Goal: Check status: Check status

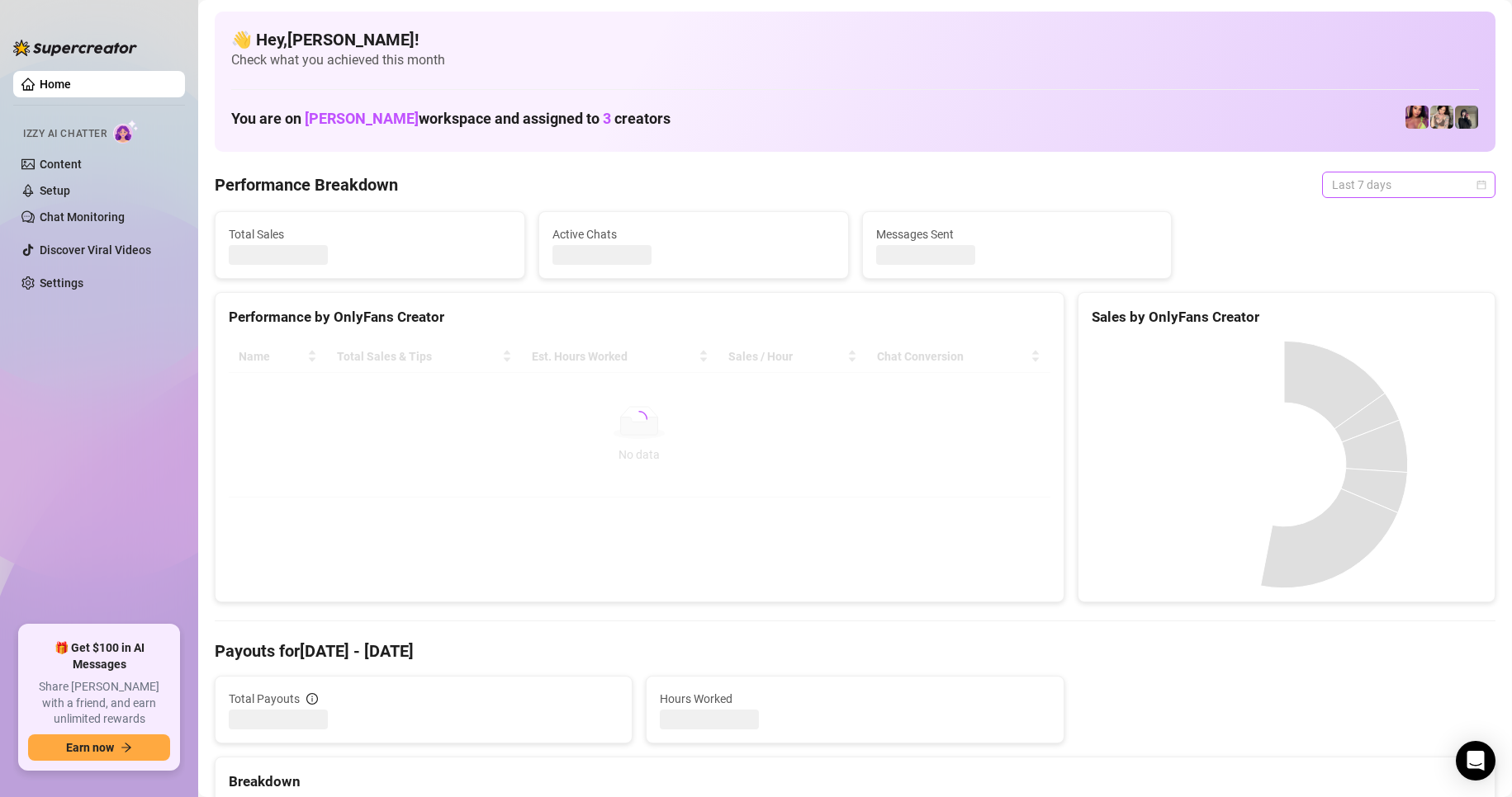
click at [1473, 185] on div "Last 7 days" at bounding box center [1409, 184] width 174 height 26
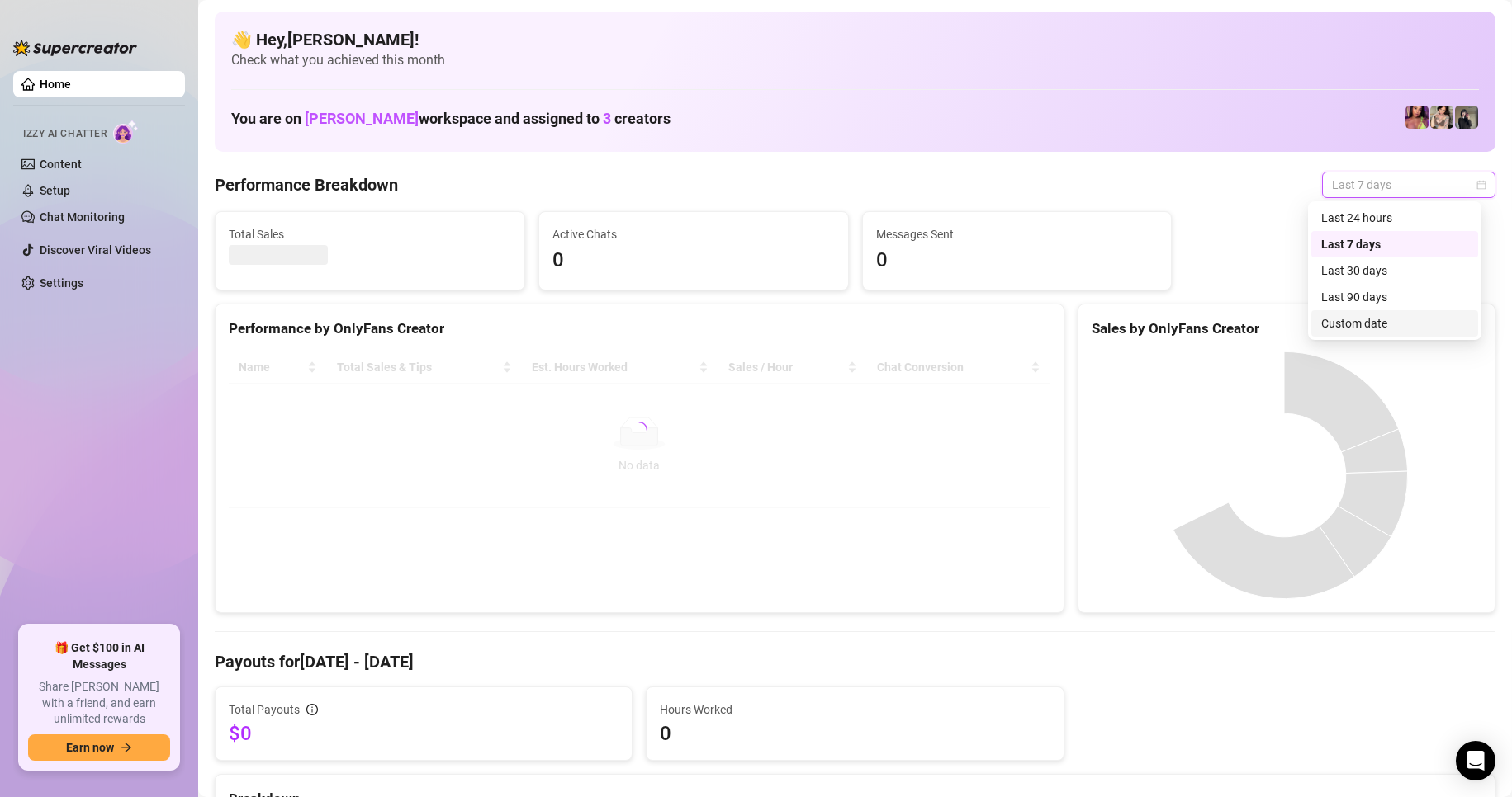
click at [1328, 323] on div "Custom date" at bounding box center [1394, 323] width 147 height 19
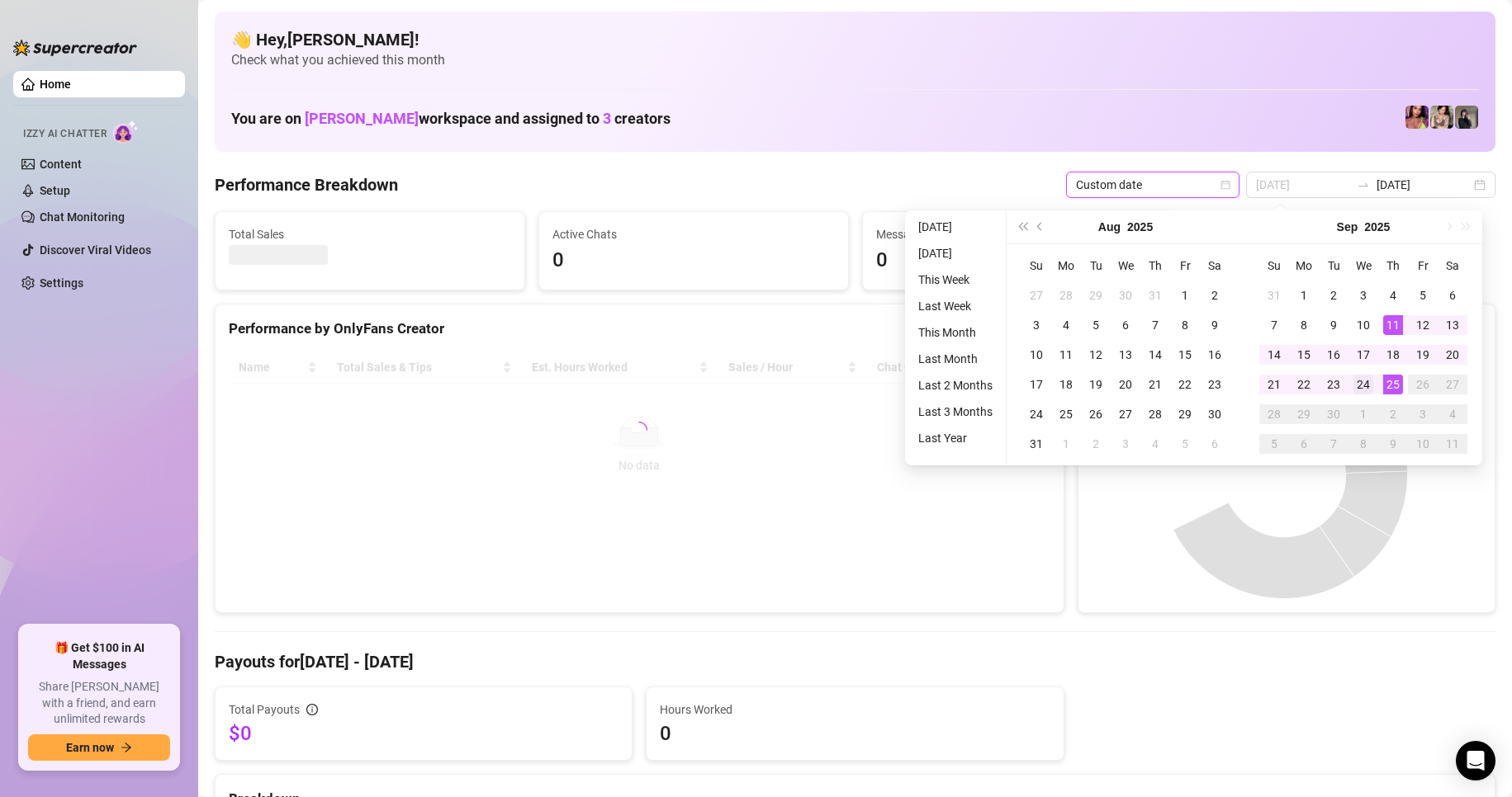
type input "[DATE]"
click at [1368, 380] on div "24" at bounding box center [1363, 385] width 19 height 19
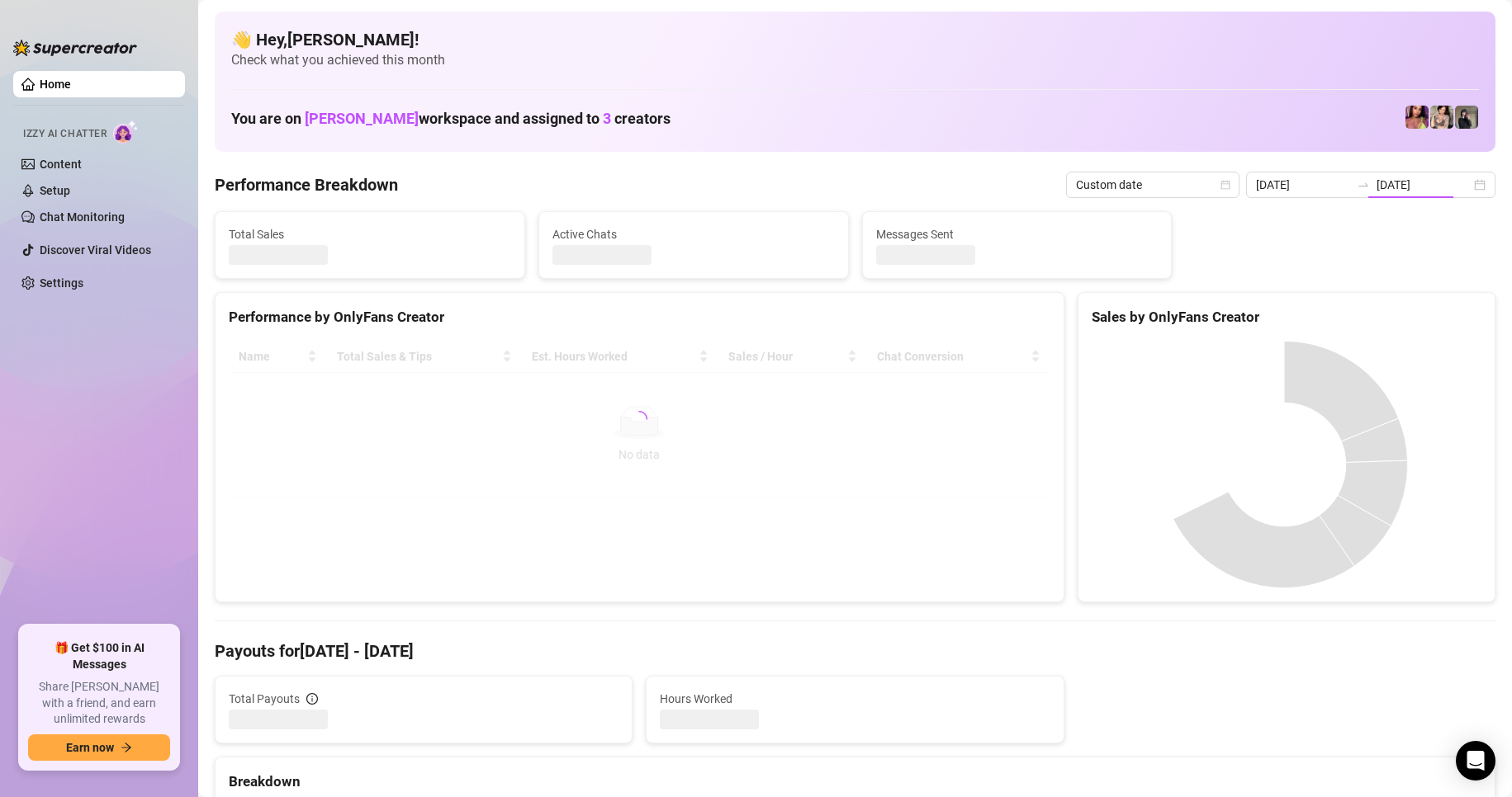
type input "[DATE]"
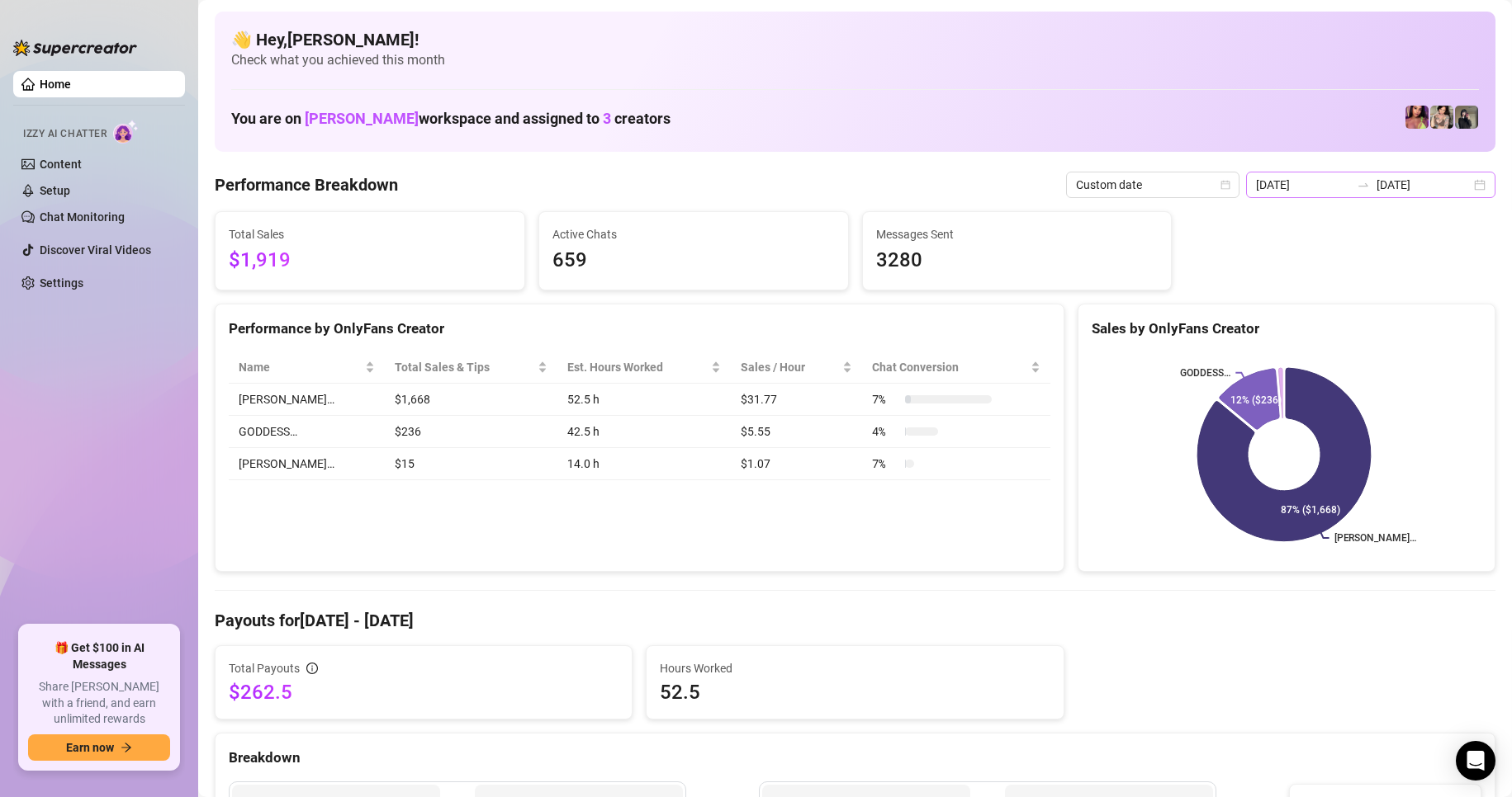
click at [1461, 185] on div "[DATE] [DATE]" at bounding box center [1371, 184] width 250 height 26
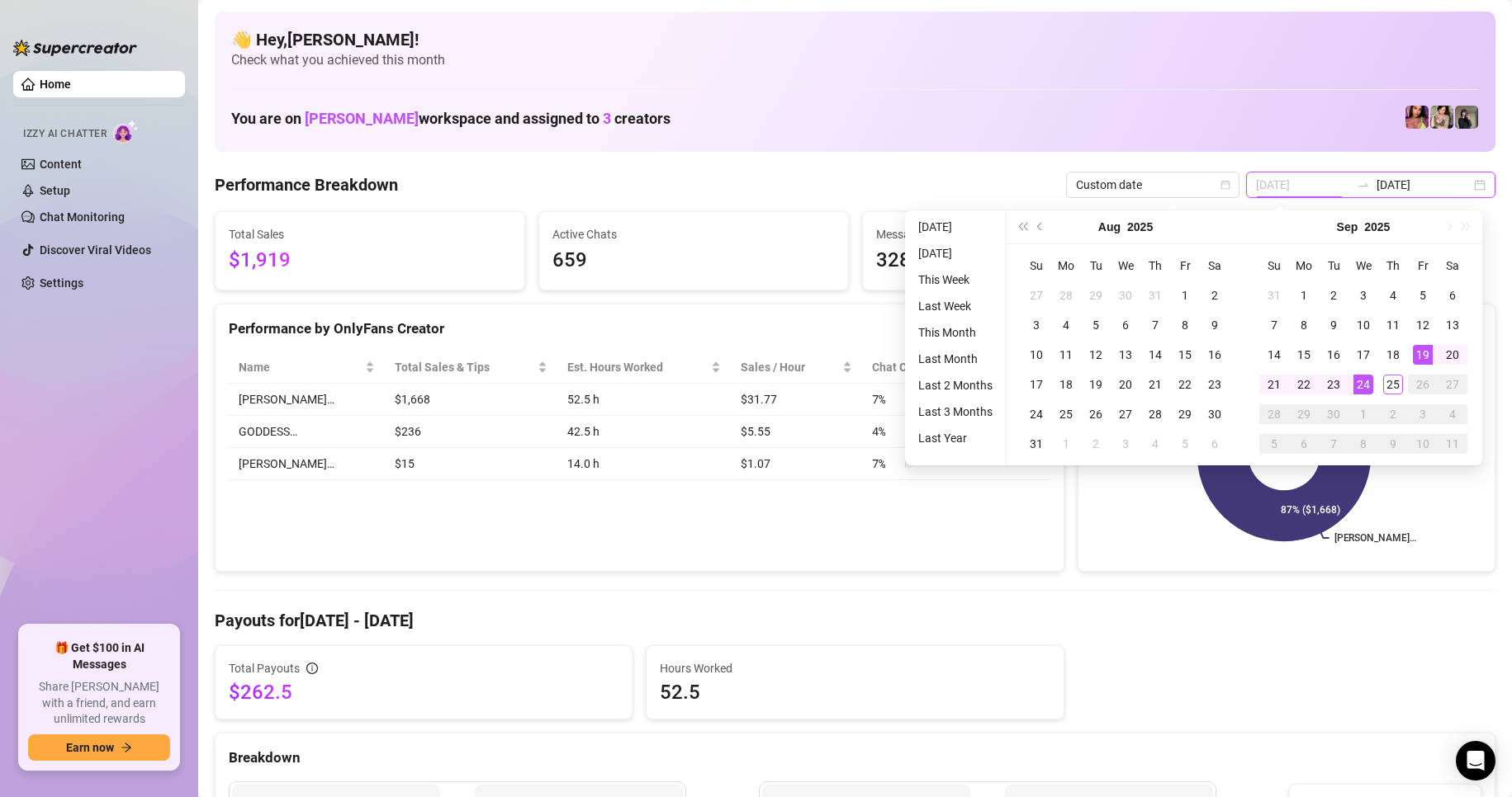
type input "[DATE]"
click at [1361, 388] on div "24" at bounding box center [1363, 385] width 19 height 19
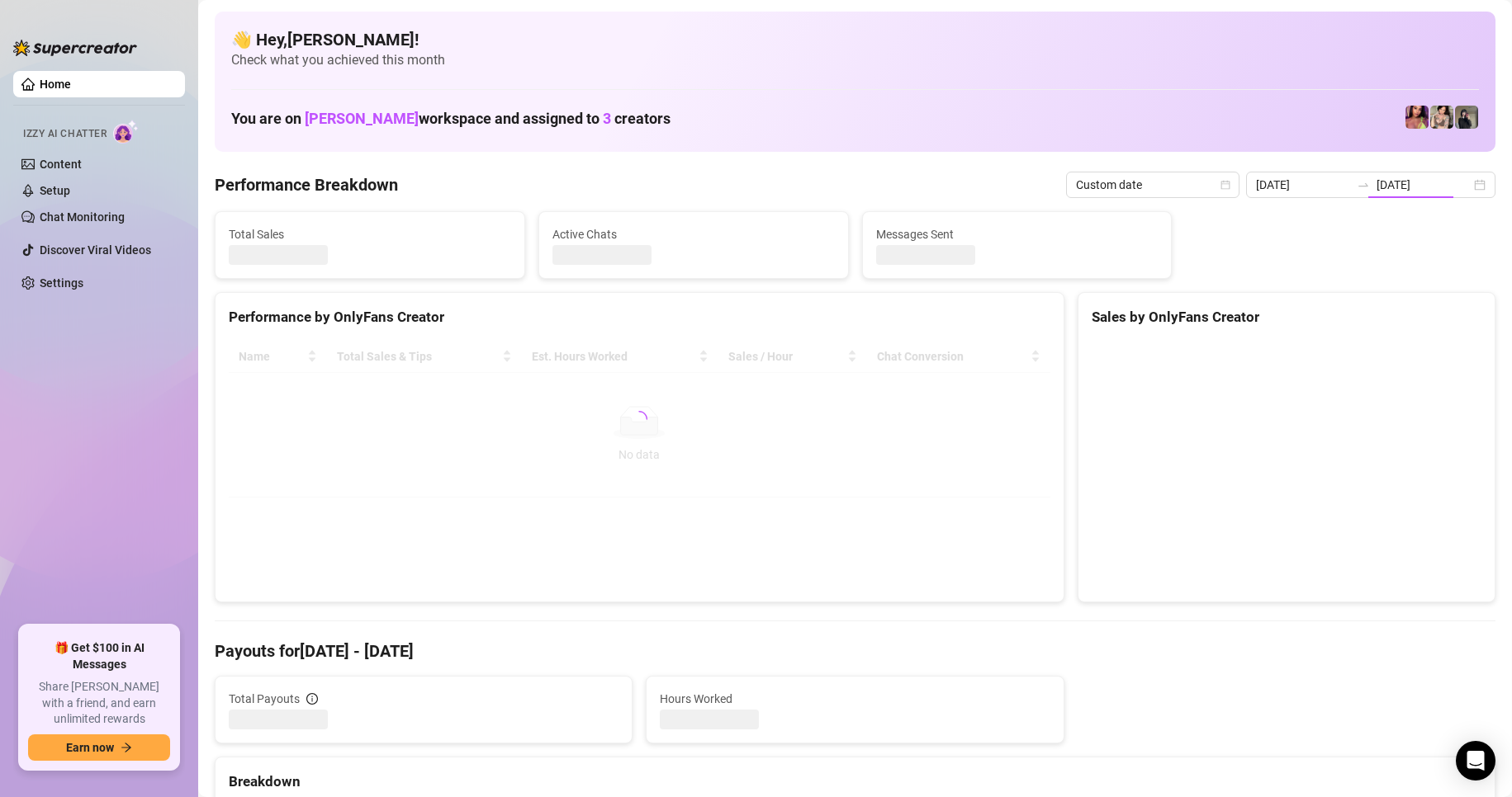
type input "[DATE]"
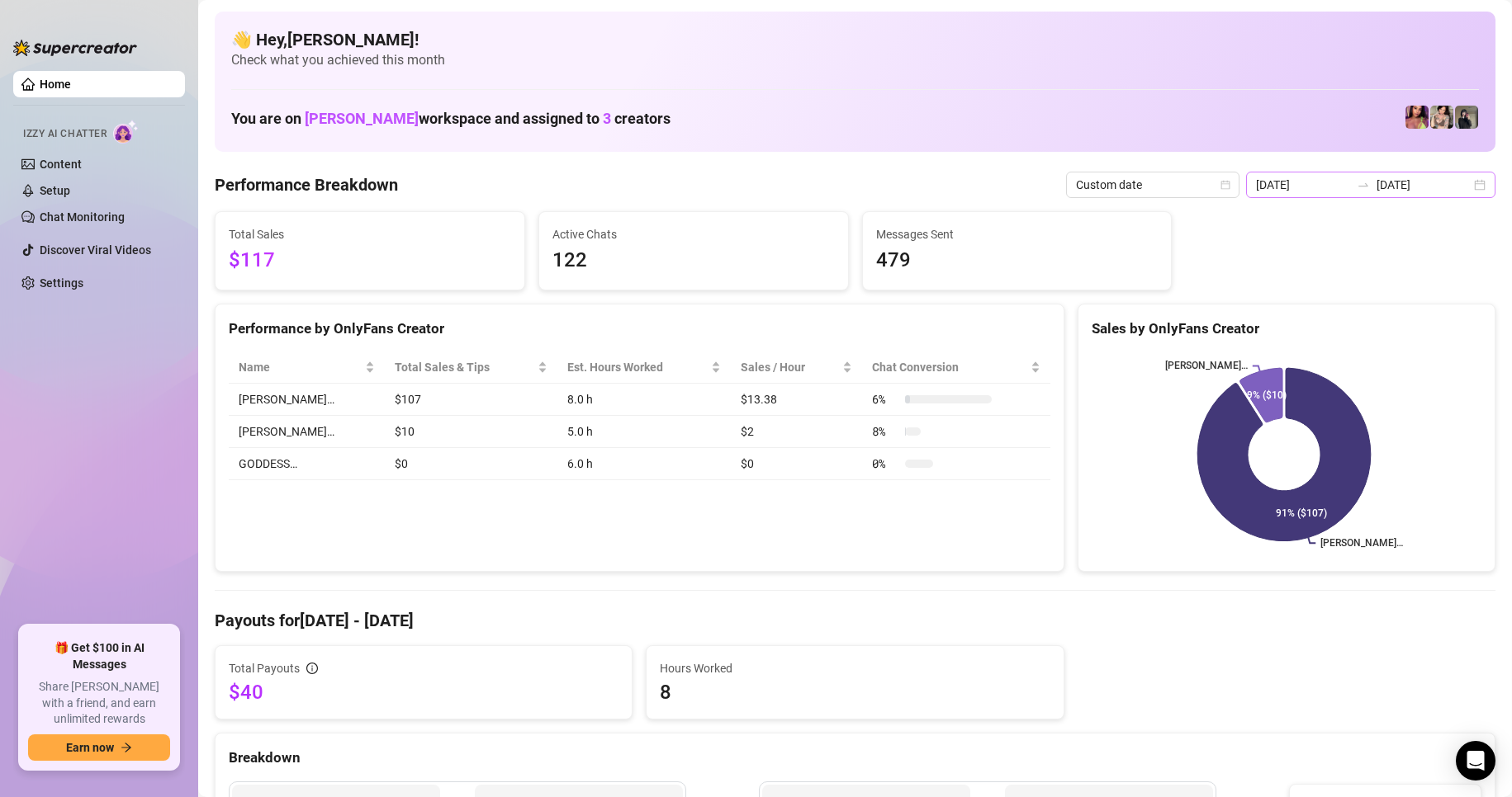
click at [1466, 187] on div "[DATE] [DATE]" at bounding box center [1371, 184] width 250 height 26
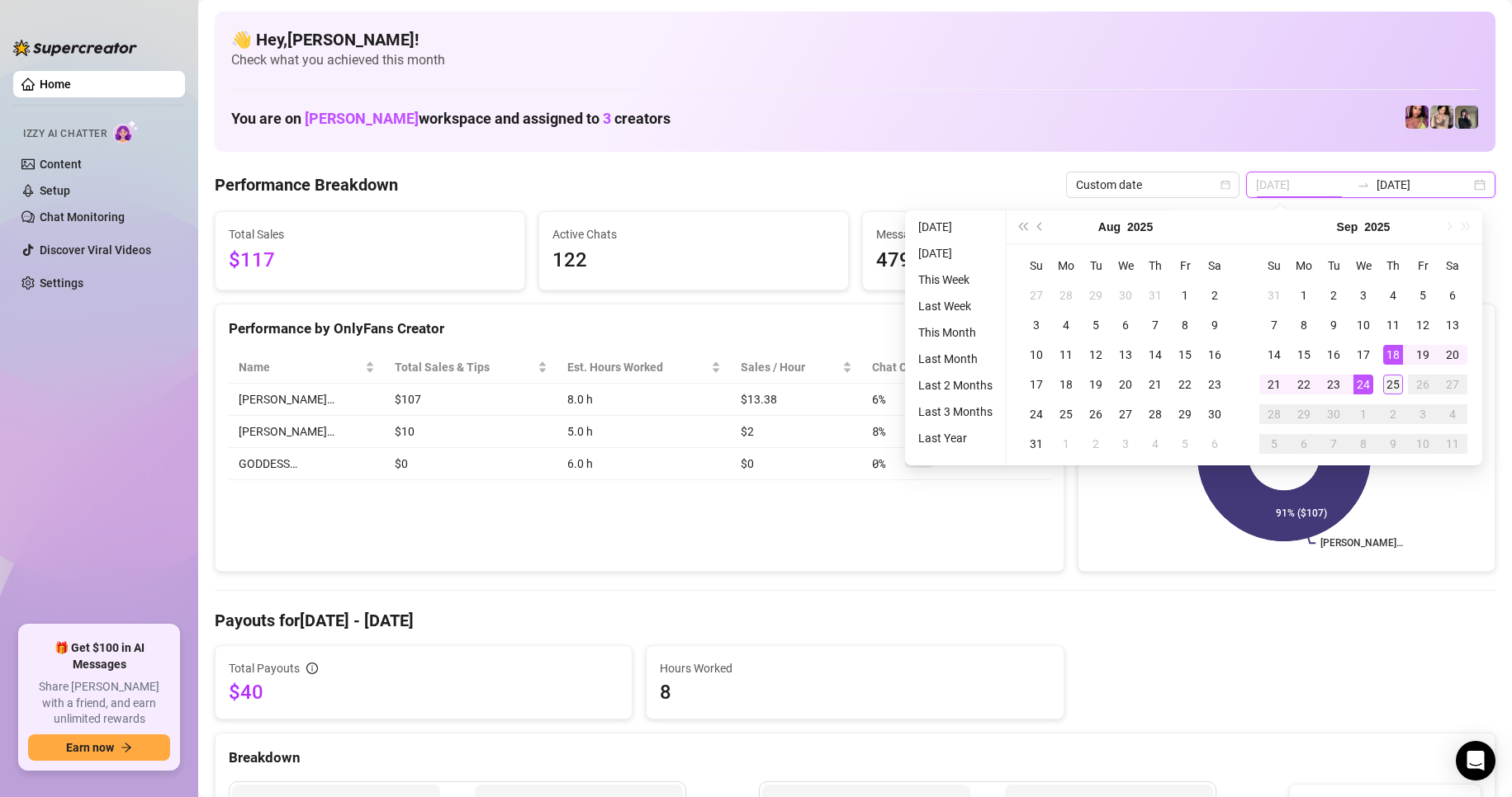
type input "[DATE]"
click at [1397, 383] on div "25" at bounding box center [1393, 385] width 19 height 19
click at [1398, 383] on div "25" at bounding box center [1393, 385] width 19 height 19
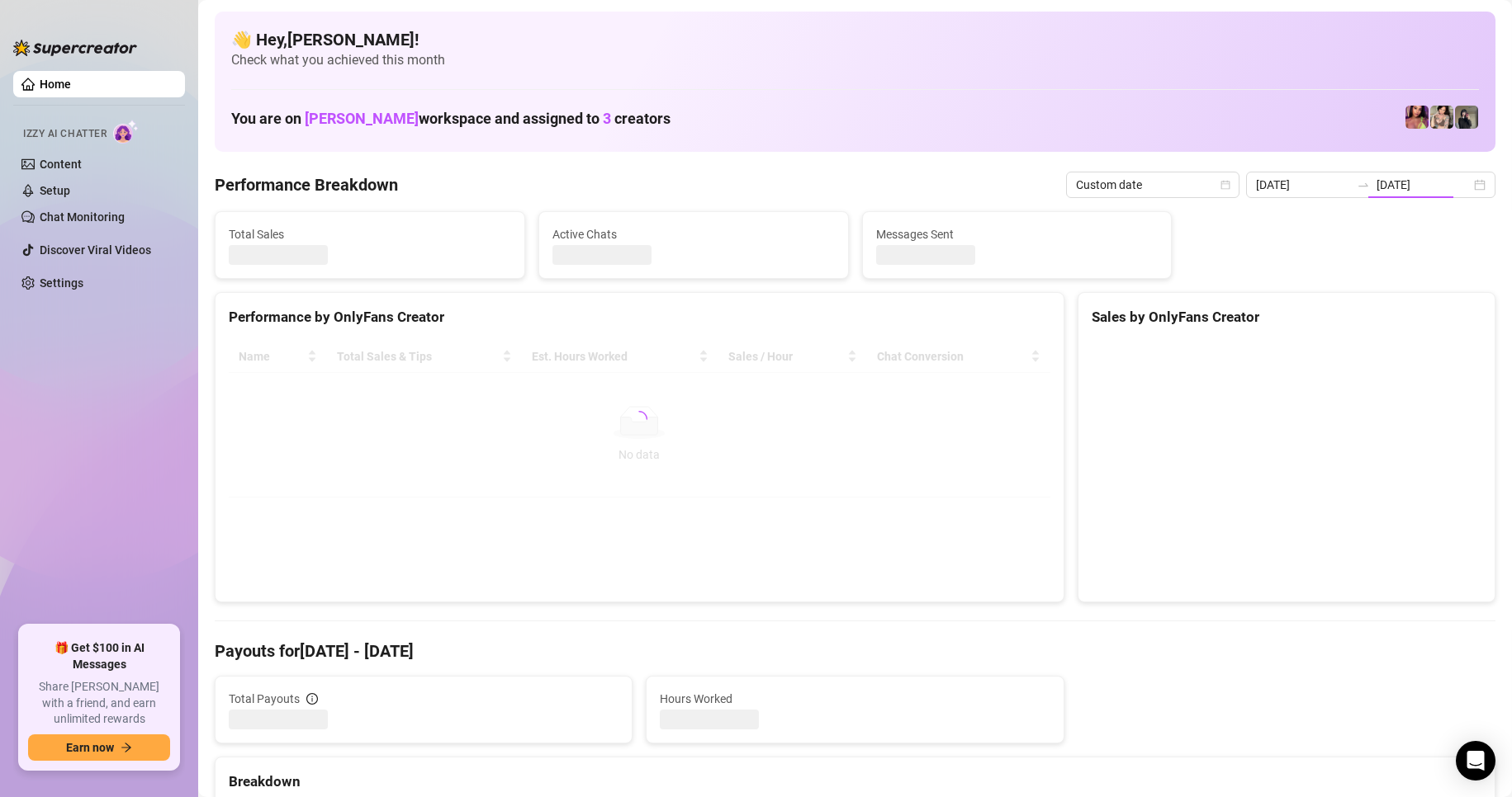
type input "[DATE]"
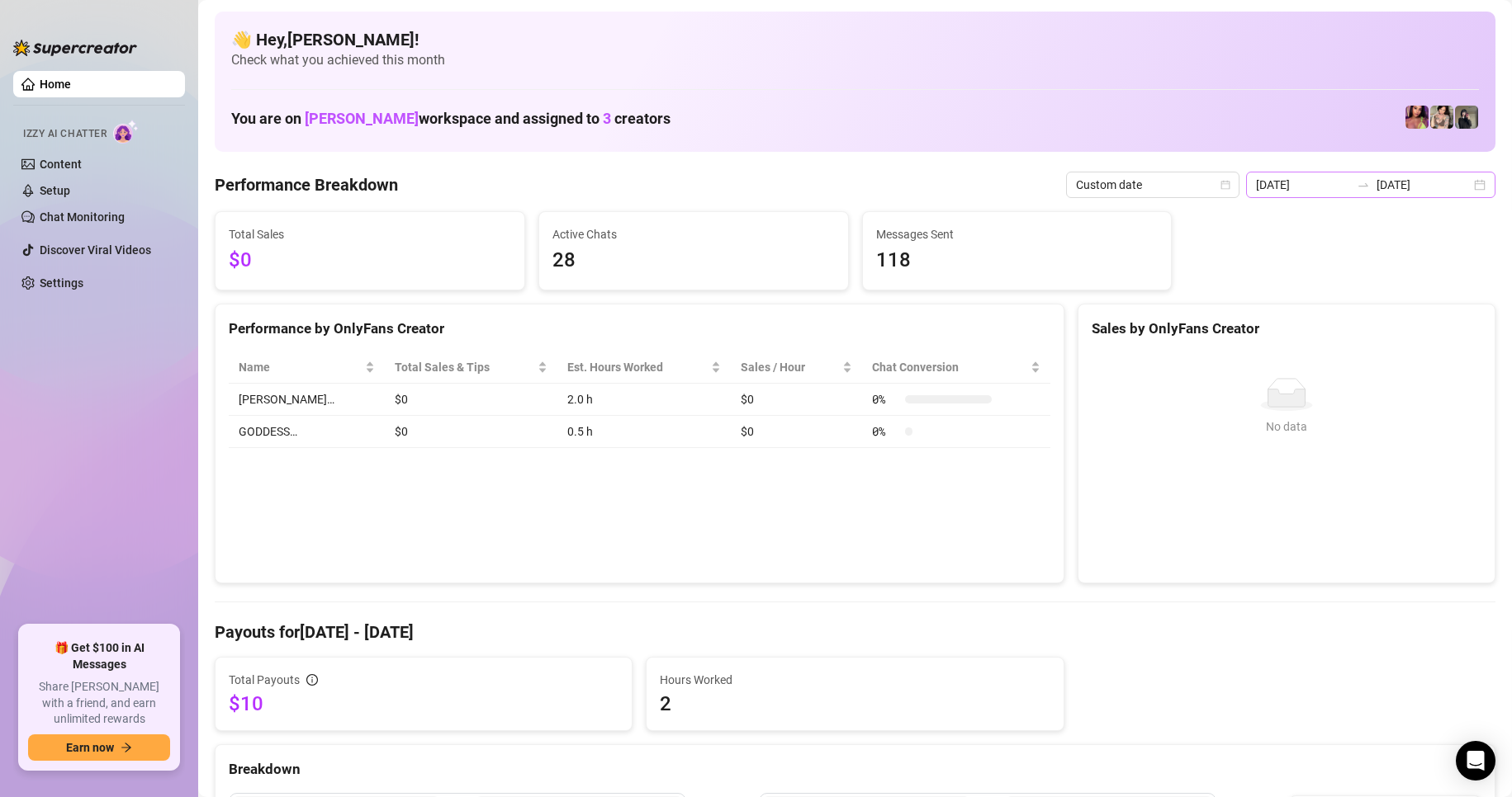
click at [1465, 172] on div "[DATE] [DATE]" at bounding box center [1371, 184] width 250 height 26
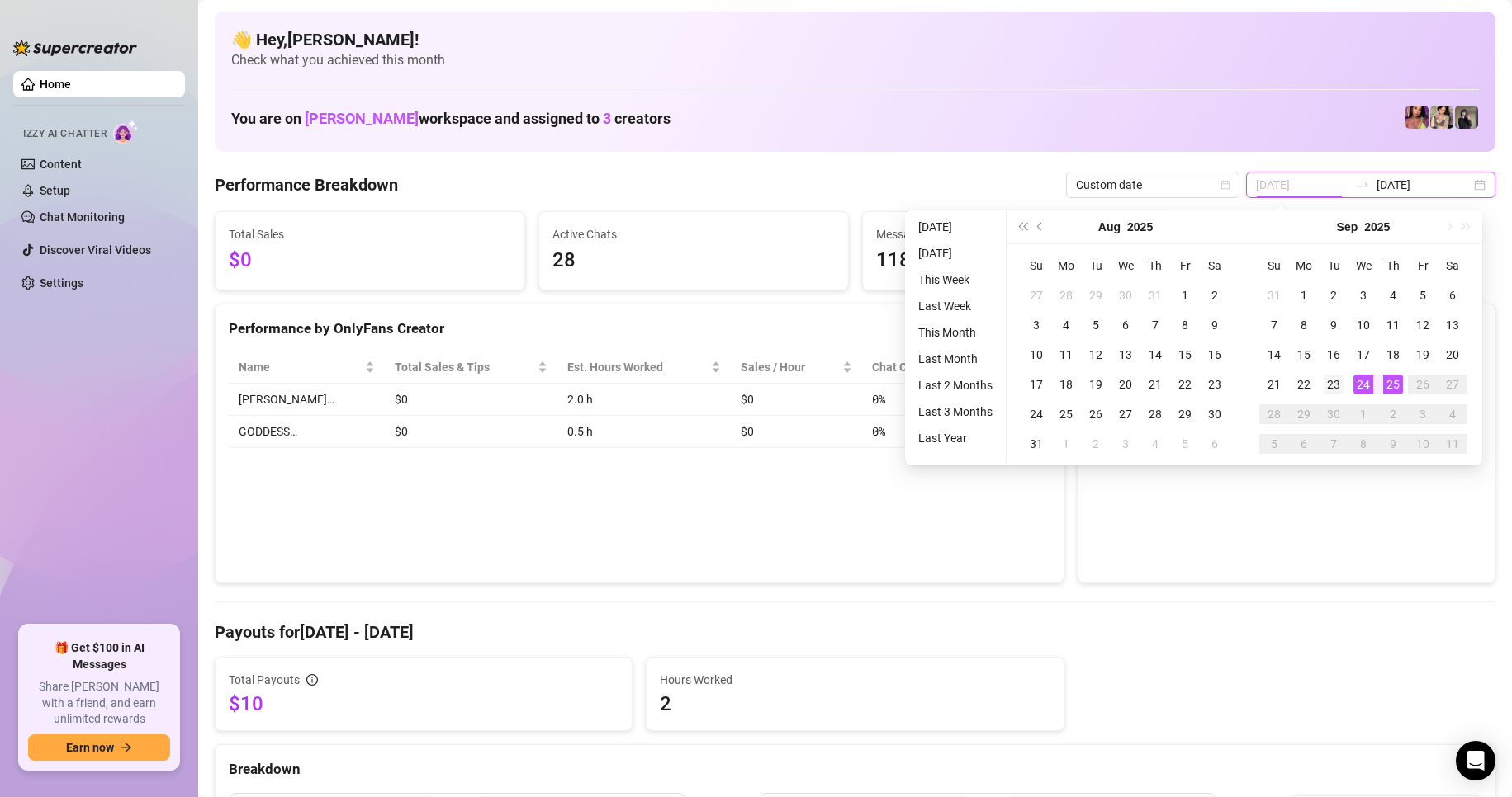
type input "[DATE]"
click at [1325, 384] on div "23" at bounding box center [1334, 385] width 19 height 19
type input "[DATE]"
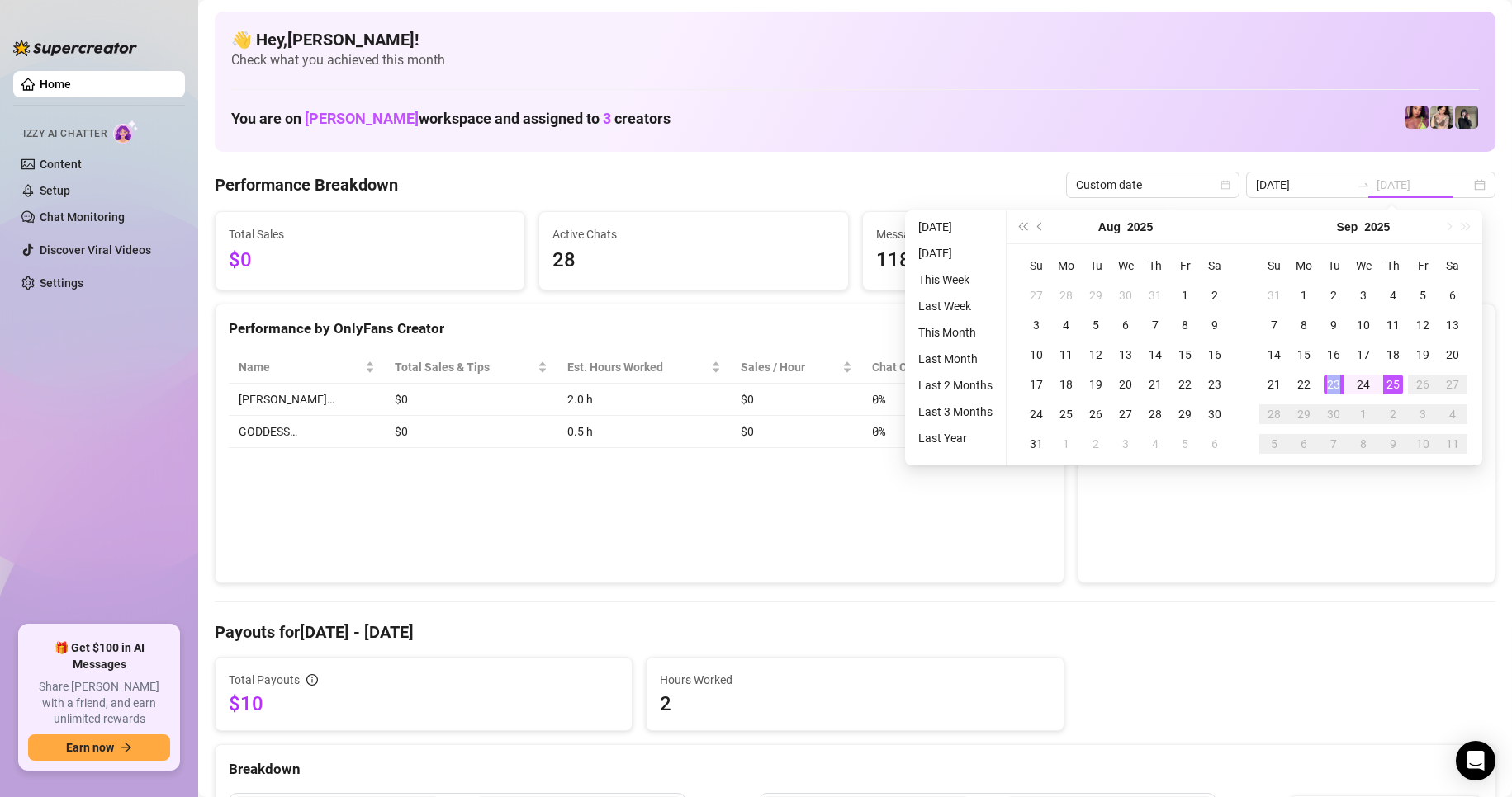
type input "[DATE]"
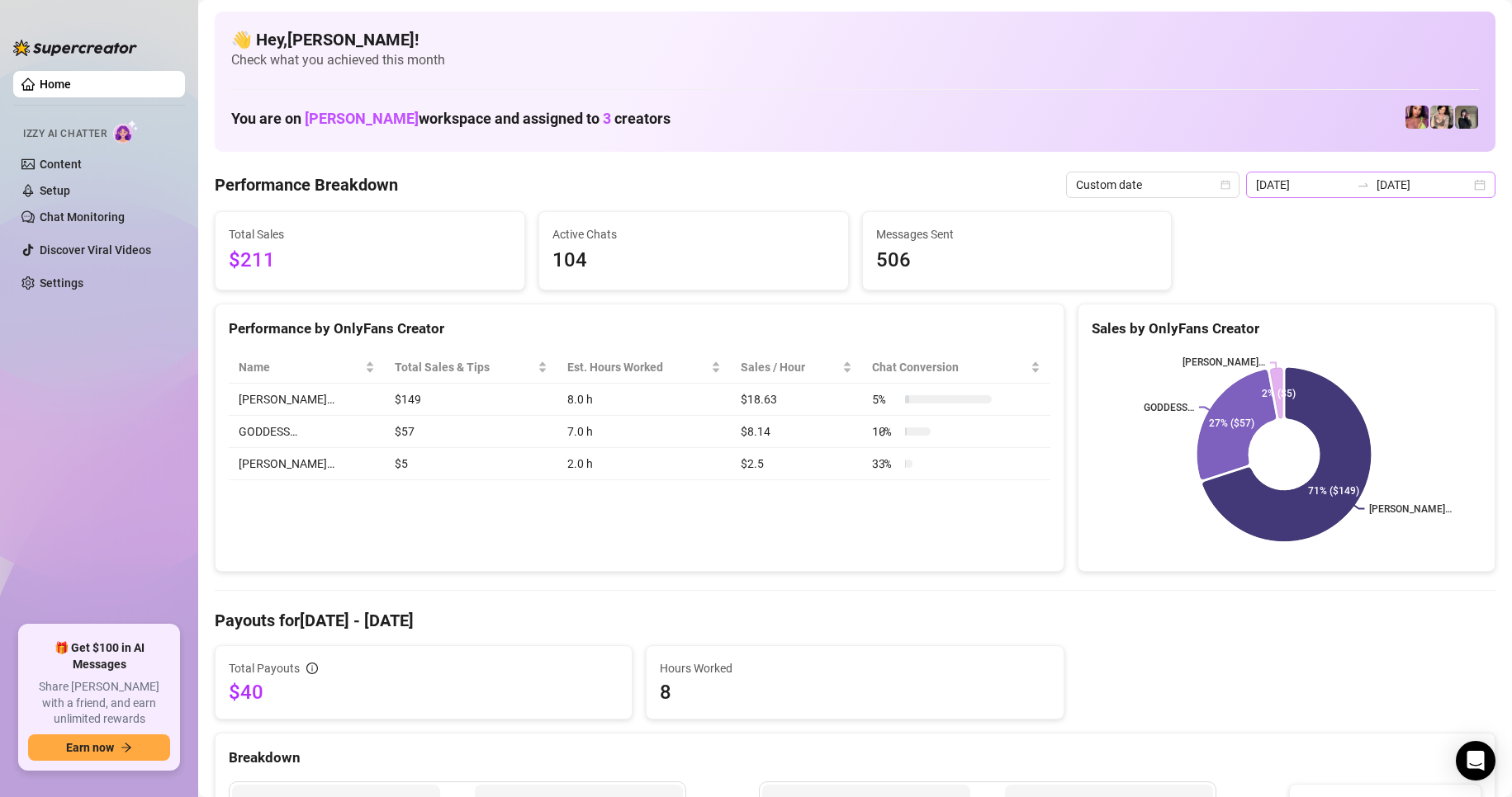
click at [1467, 192] on div "[DATE] [DATE]" at bounding box center [1371, 184] width 250 height 26
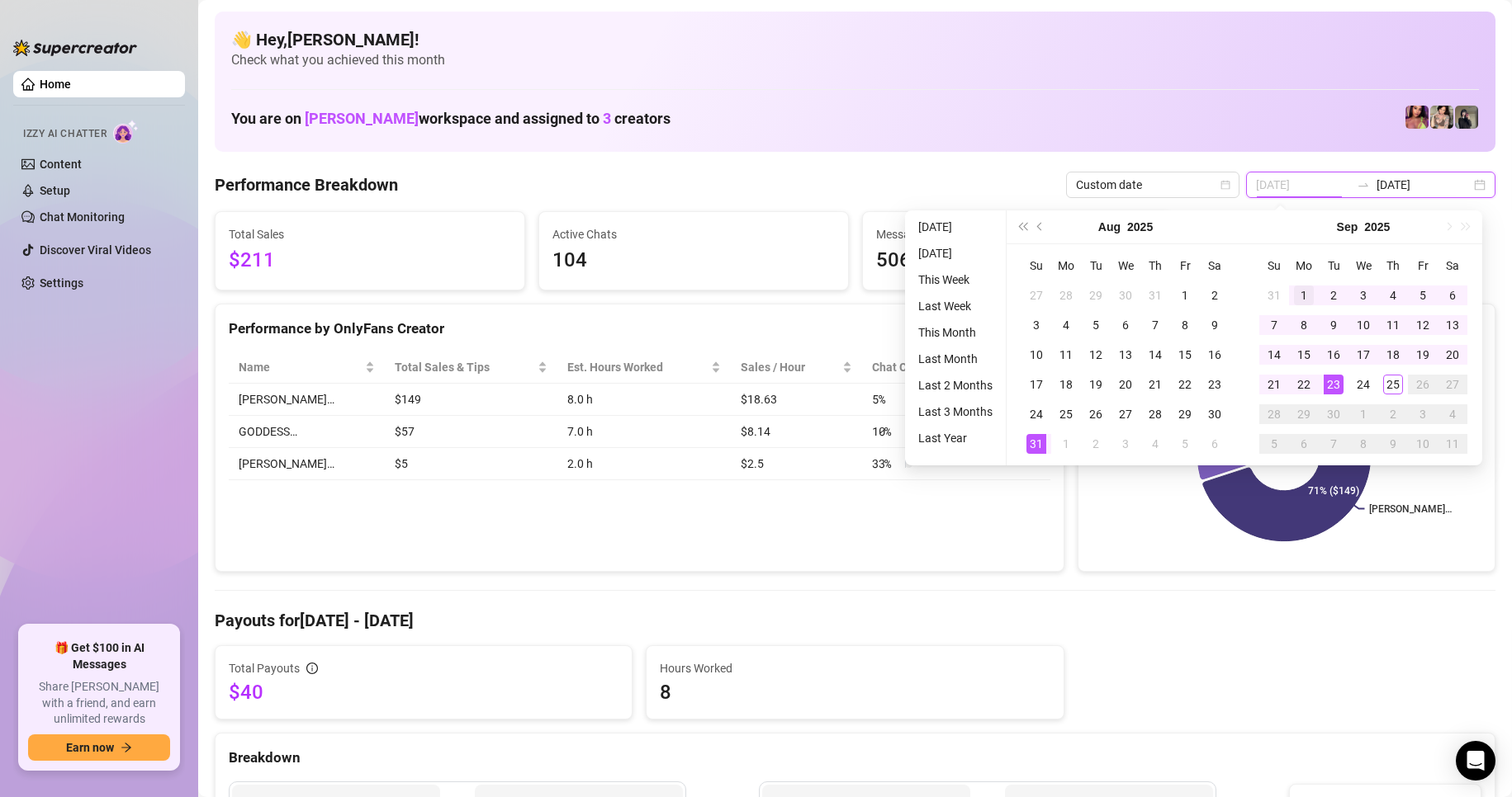
type input "[DATE]"
click at [1302, 297] on div "1" at bounding box center [1303, 295] width 19 height 19
type input "[DATE]"
click at [1393, 386] on div "25" at bounding box center [1393, 385] width 19 height 19
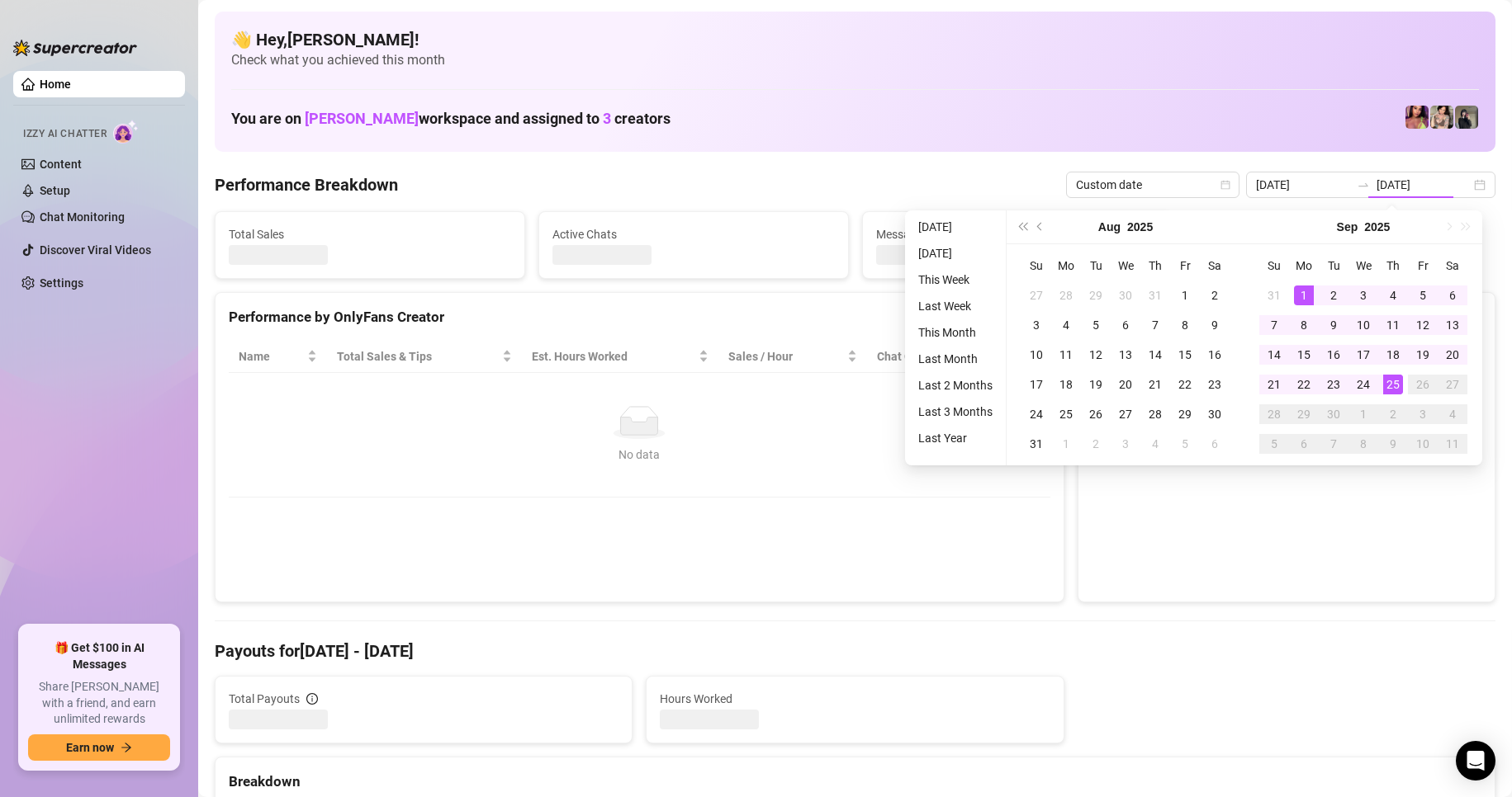
type input "[DATE]"
